Goal: Use online tool/utility: Utilize a website feature to perform a specific function

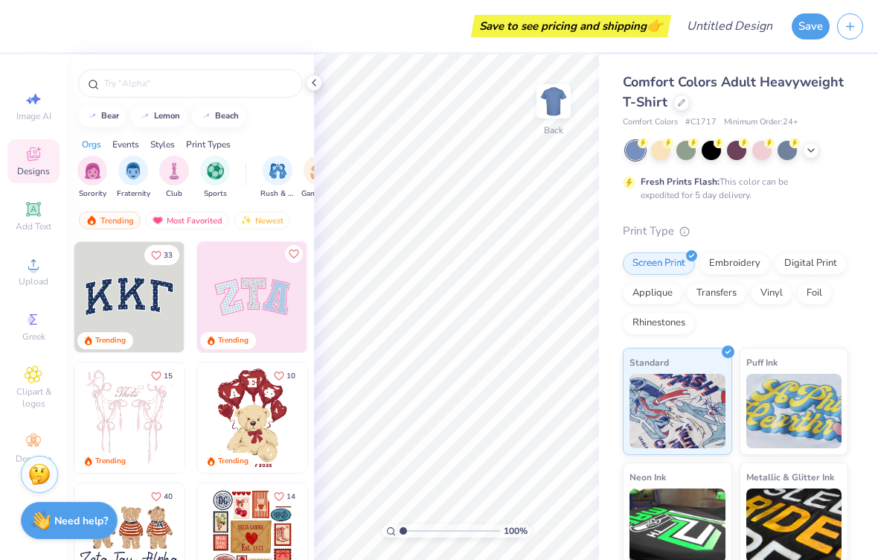
click at [244, 420] on img at bounding box center [252, 417] width 110 height 110
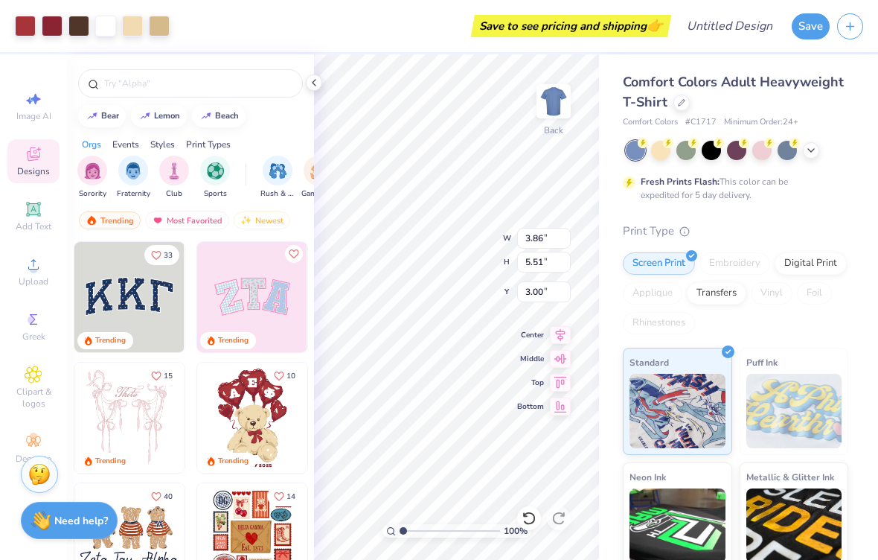
type input "7.84"
type input "11.19"
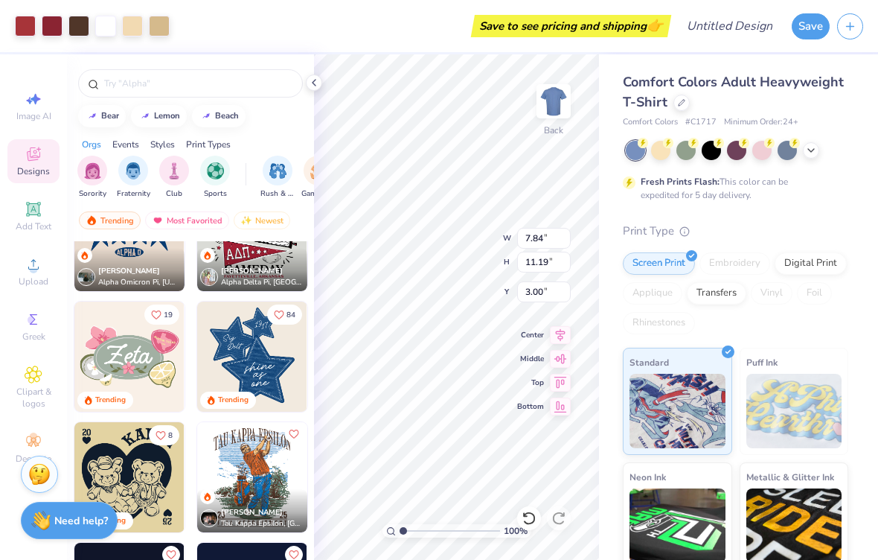
scroll to position [906, 0]
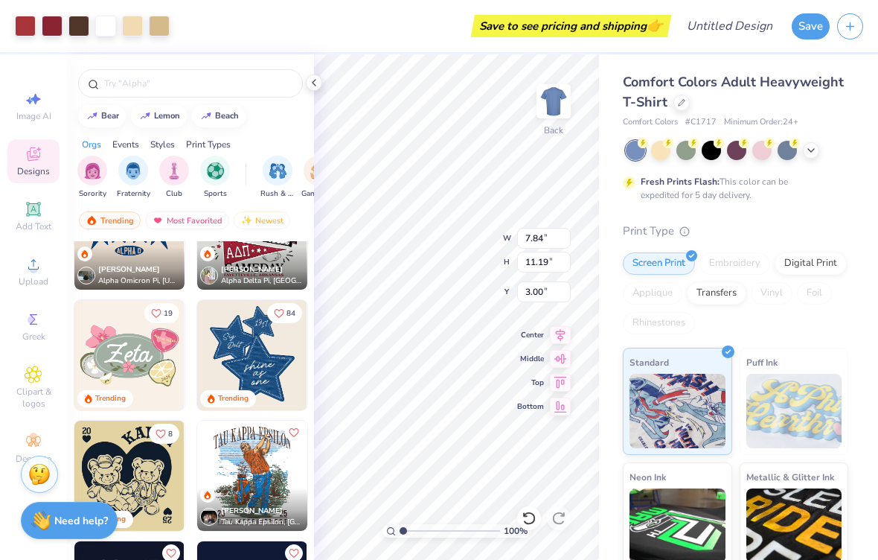
click at [278, 379] on img at bounding box center [252, 355] width 110 height 110
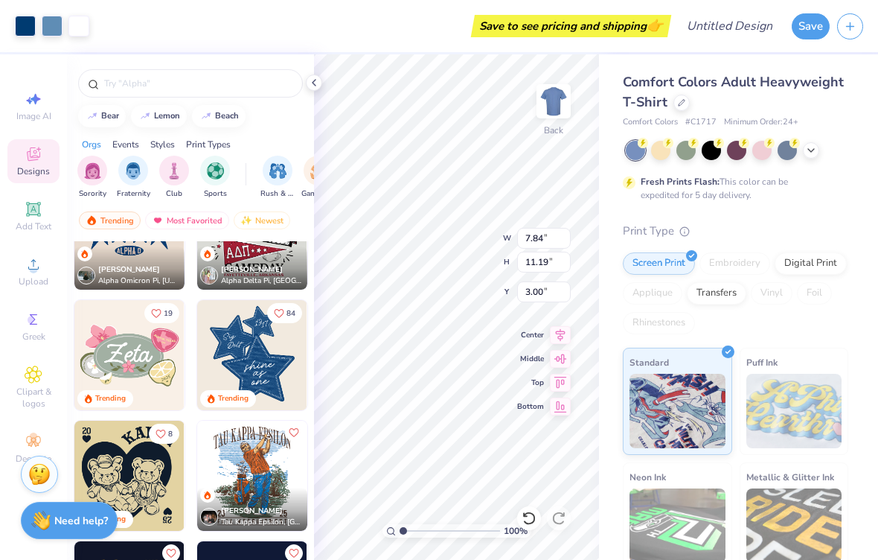
type input "9.69"
type input "11.32"
type input "7.84"
type input "11.19"
click at [533, 515] on icon at bounding box center [528, 517] width 13 height 13
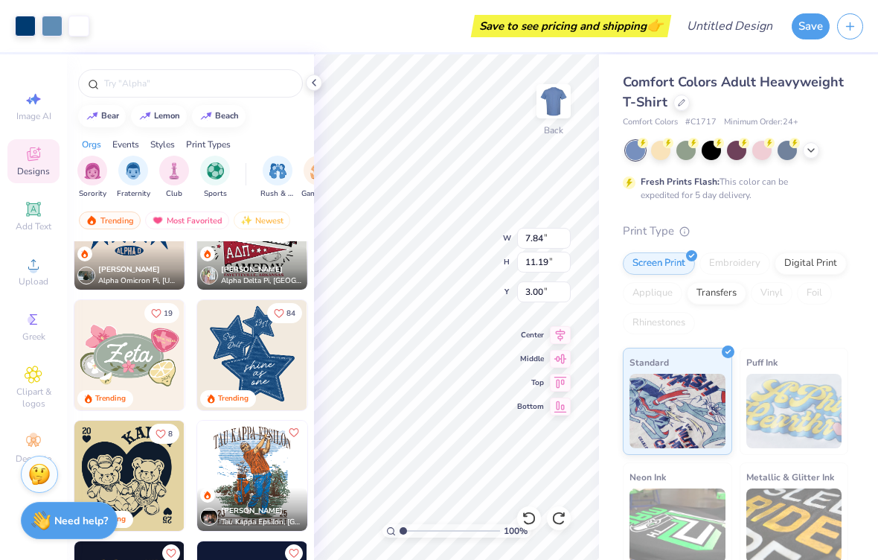
type input "9.69"
type input "11.32"
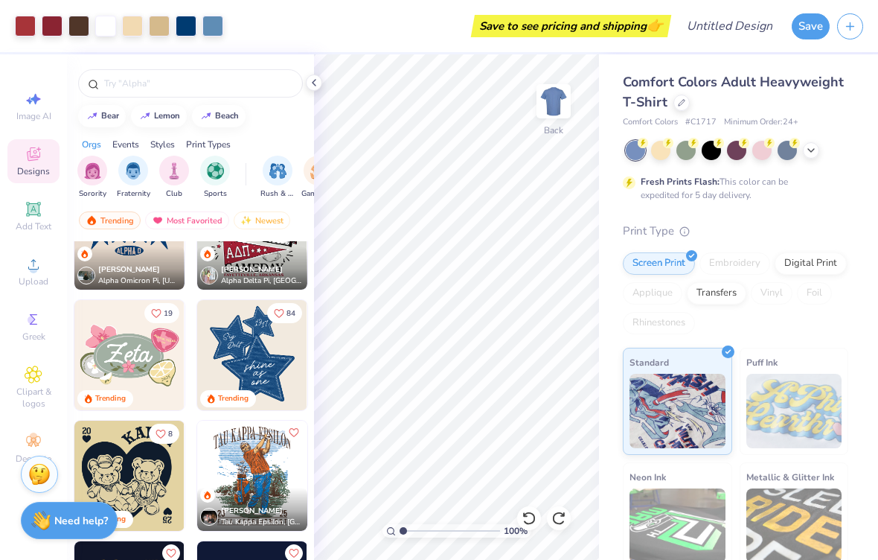
click at [535, 518] on icon at bounding box center [528, 517] width 13 height 13
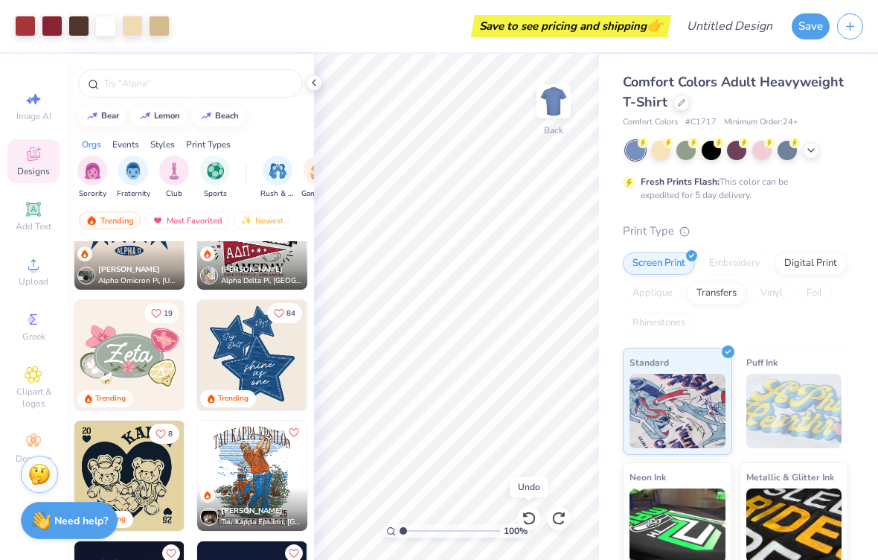
click at [528, 518] on icon at bounding box center [529, 517] width 15 height 15
click at [533, 520] on icon at bounding box center [529, 517] width 15 height 15
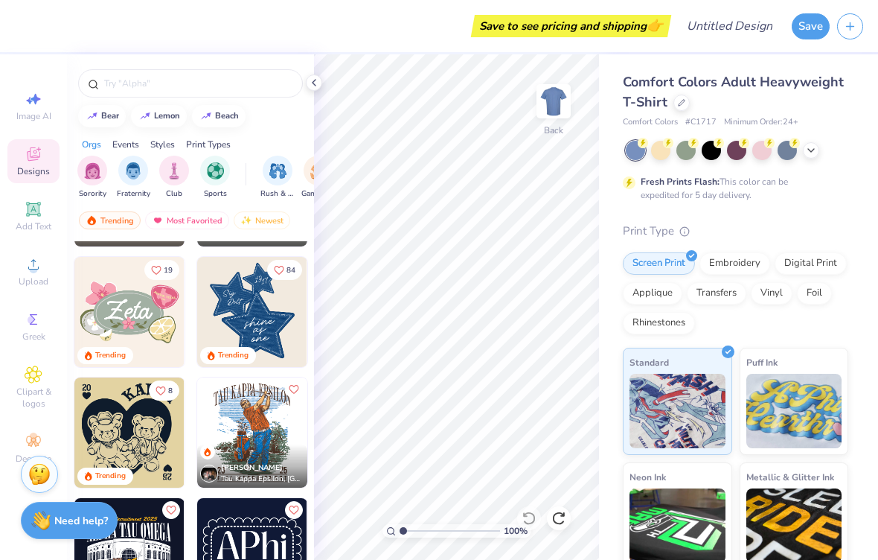
scroll to position [928, 0]
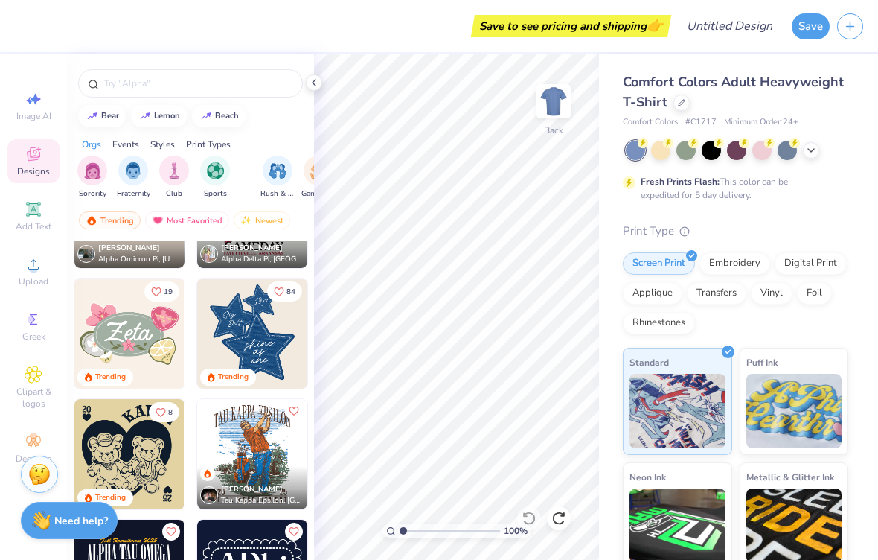
click at [284, 362] on img at bounding box center [252, 333] width 110 height 110
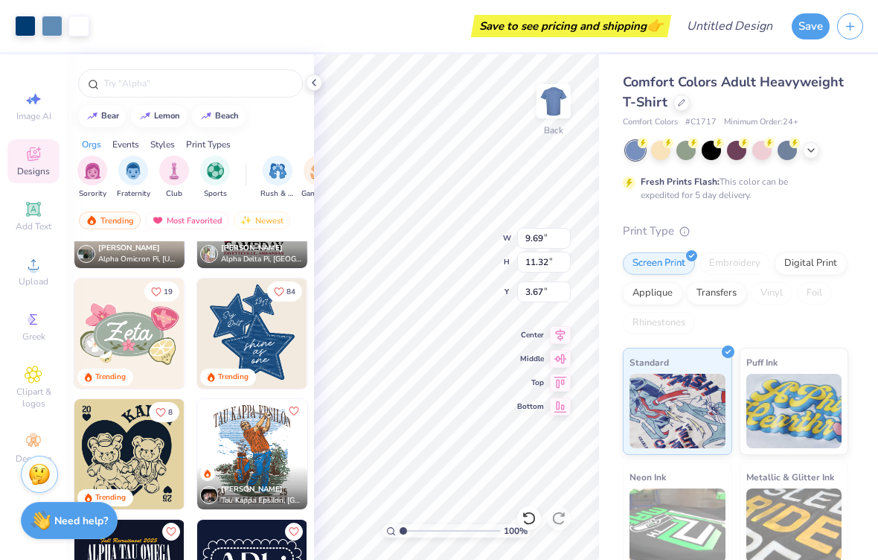
type input "3.00"
